Goal: Find specific page/section: Find specific page/section

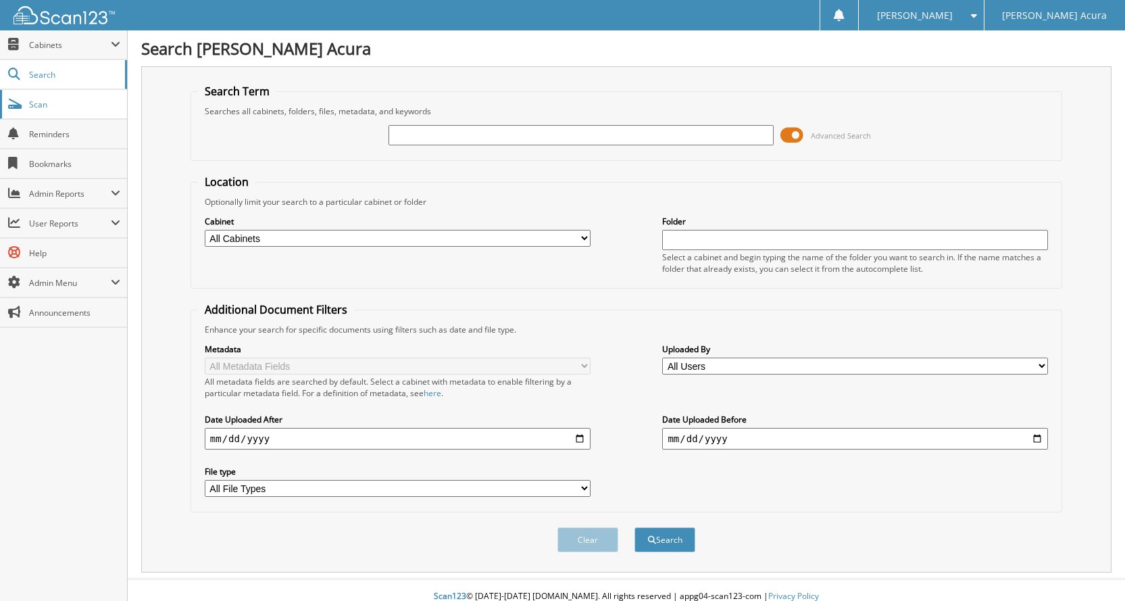
click at [60, 94] on link "Scan" at bounding box center [63, 104] width 127 height 29
drag, startPoint x: 630, startPoint y: 138, endPoint x: 619, endPoint y: 142, distance: 11.5
click at [628, 139] on input "text" at bounding box center [581, 135] width 386 height 20
type input "63749"
click at [634, 527] on button "Search" at bounding box center [664, 539] width 61 height 25
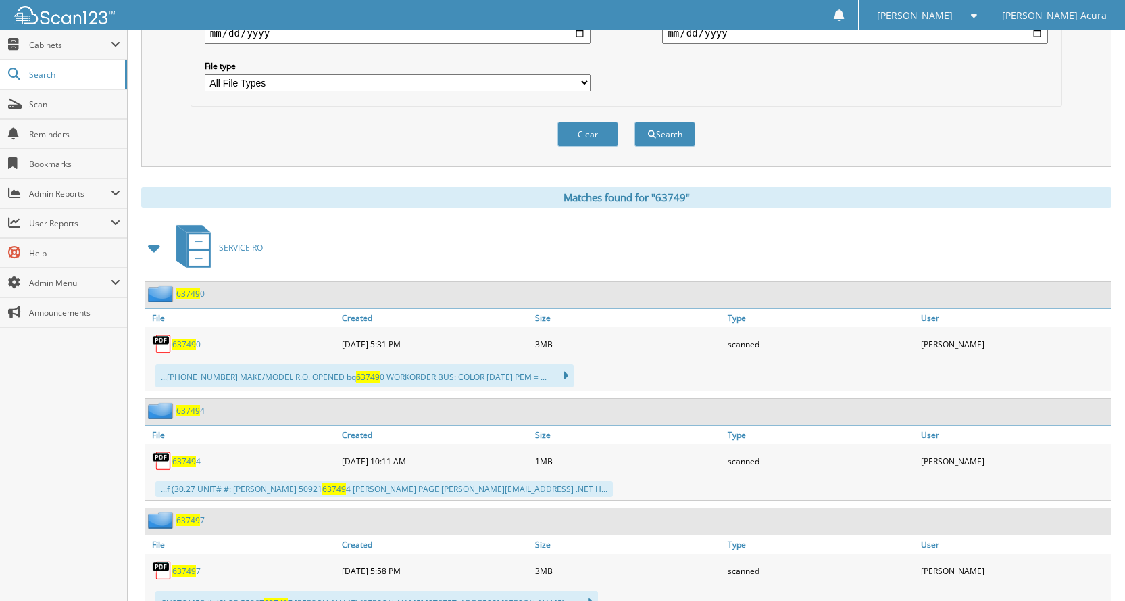
click at [151, 244] on span at bounding box center [154, 248] width 19 height 24
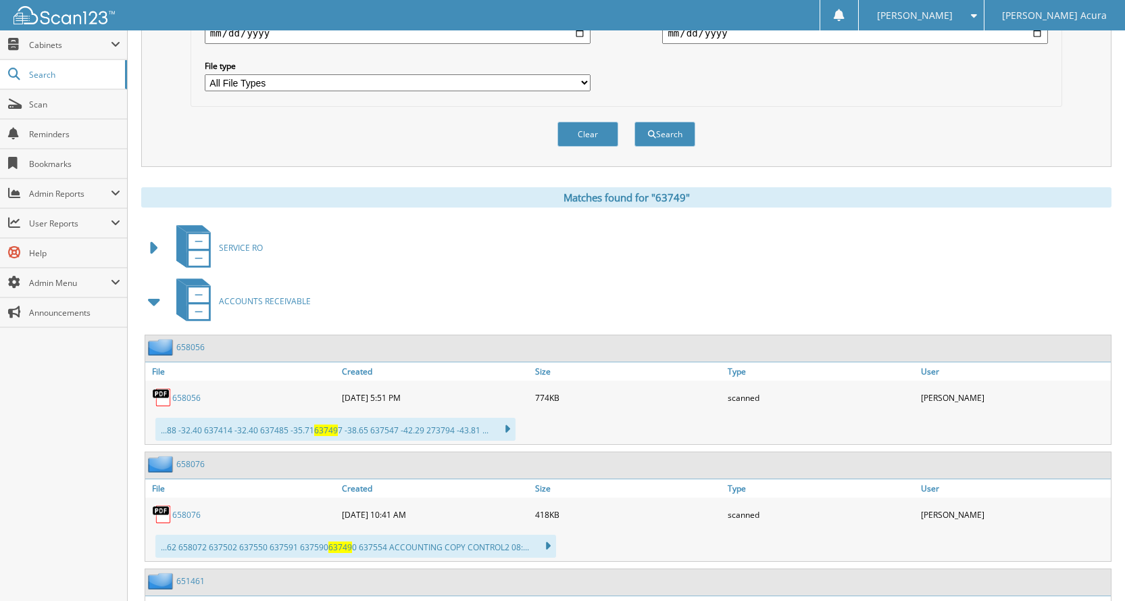
click at [153, 301] on span at bounding box center [154, 301] width 19 height 24
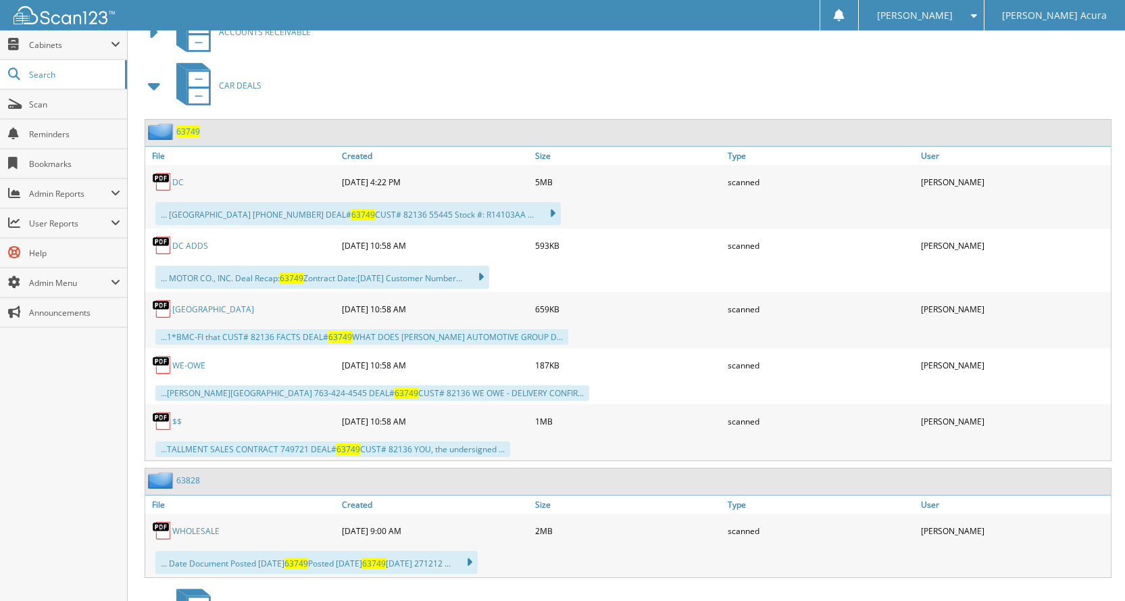
scroll to position [676, 0]
click at [184, 133] on span "63749" at bounding box center [188, 129] width 24 height 11
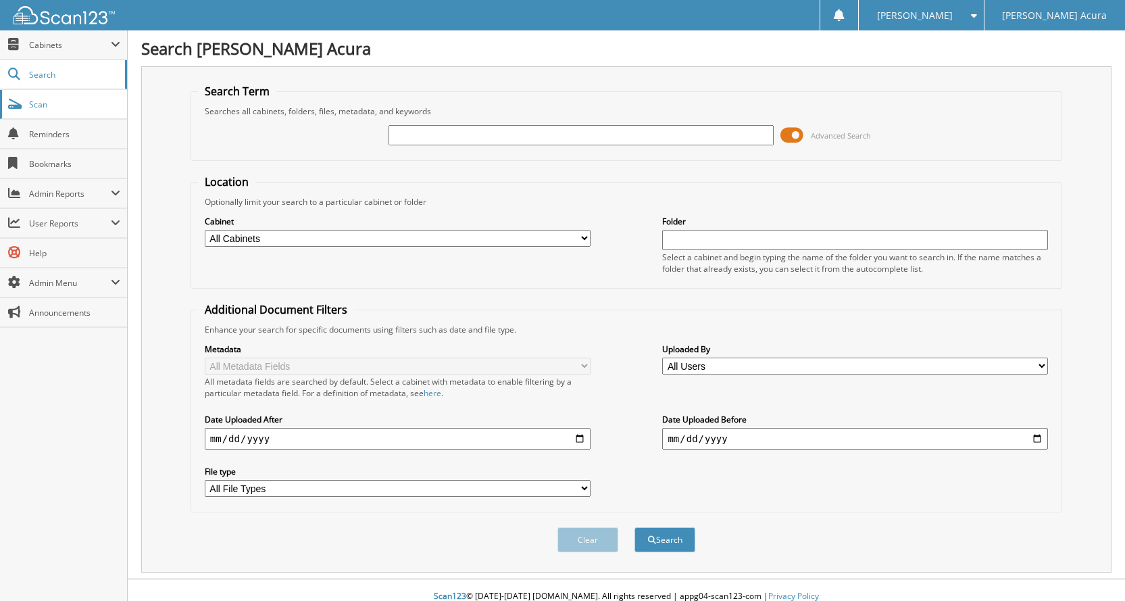
click at [17, 108] on span at bounding box center [14, 104] width 13 height 12
